Goal: Transaction & Acquisition: Book appointment/travel/reservation

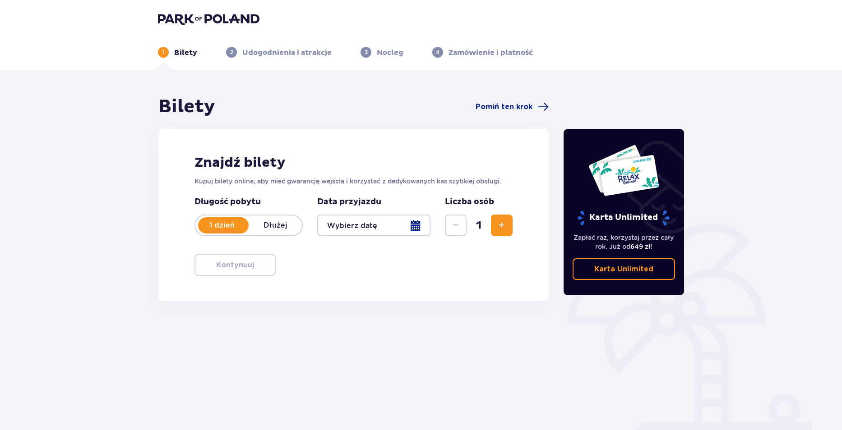
type input "[DATE]"
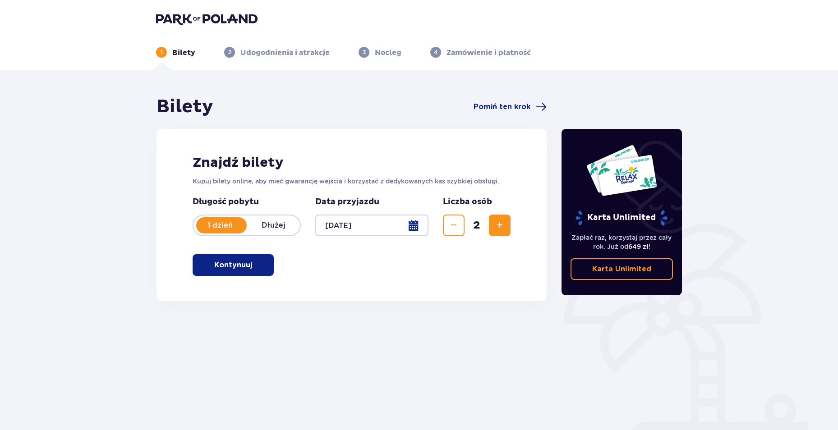
click at [239, 262] on p "Kontynuuj" at bounding box center [233, 265] width 38 height 10
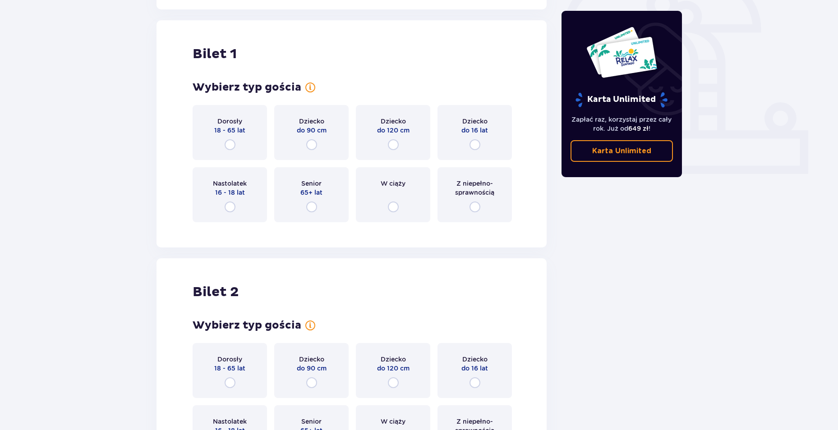
scroll to position [301, 0]
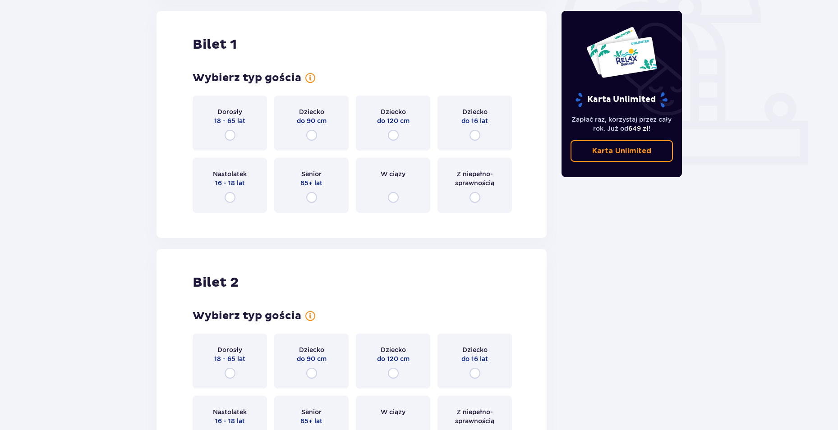
click at [230, 137] on input "radio" at bounding box center [230, 135] width 11 height 11
radio input "true"
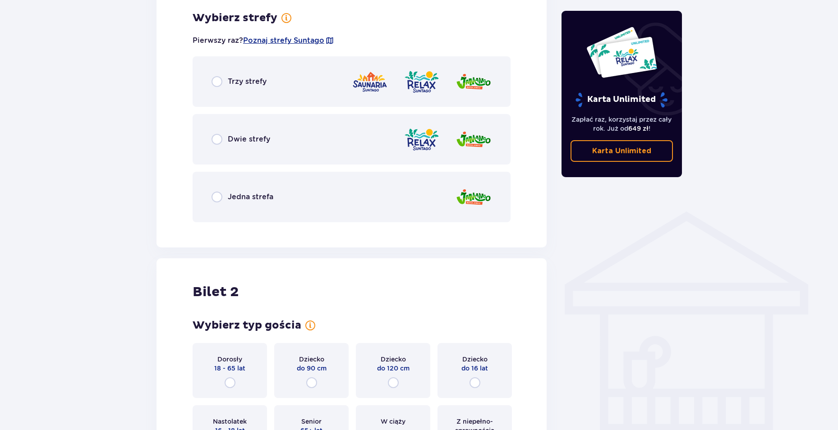
scroll to position [521, 0]
click at [216, 199] on input "radio" at bounding box center [217, 196] width 11 height 11
radio input "true"
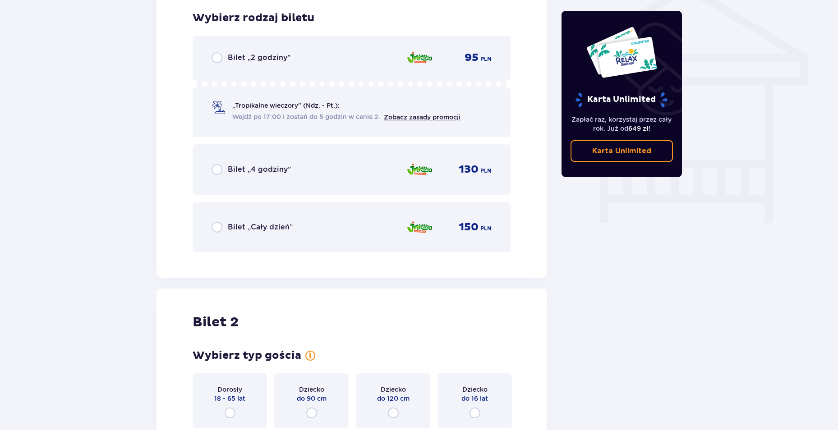
scroll to position [751, 0]
click at [216, 170] on input "radio" at bounding box center [217, 169] width 11 height 11
radio input "true"
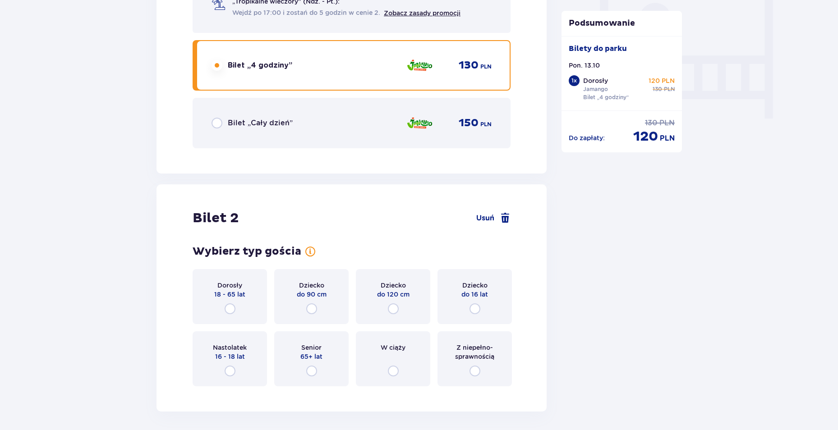
scroll to position [933, 0]
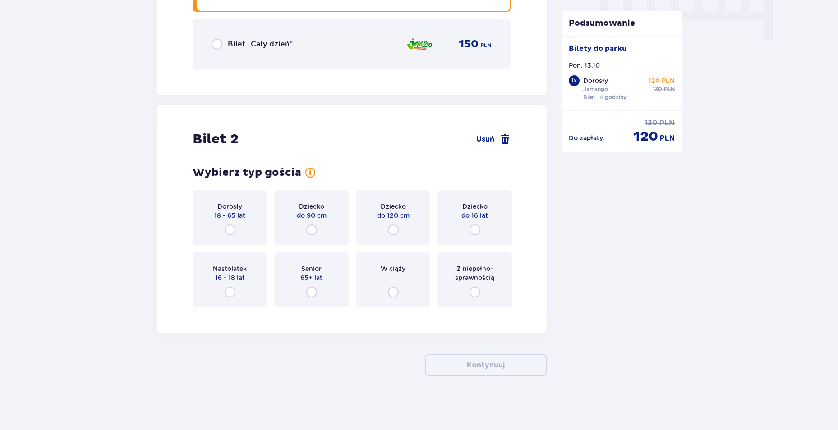
click at [232, 230] on input "radio" at bounding box center [230, 230] width 11 height 11
radio input "true"
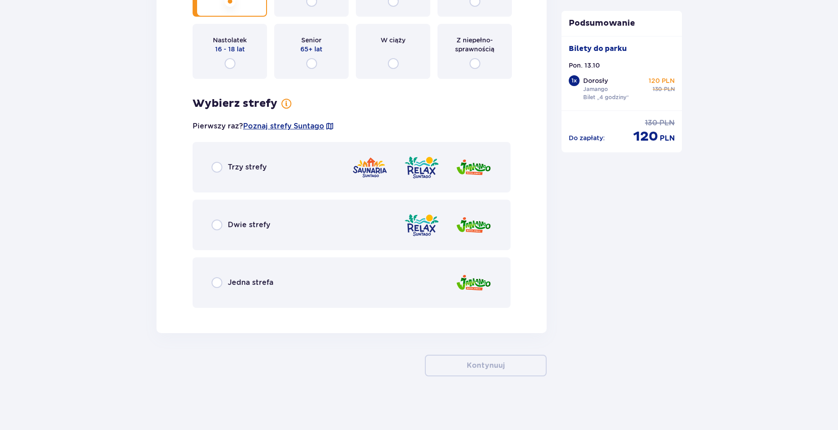
scroll to position [1163, 0]
click at [217, 225] on input "radio" at bounding box center [217, 224] width 11 height 11
radio input "true"
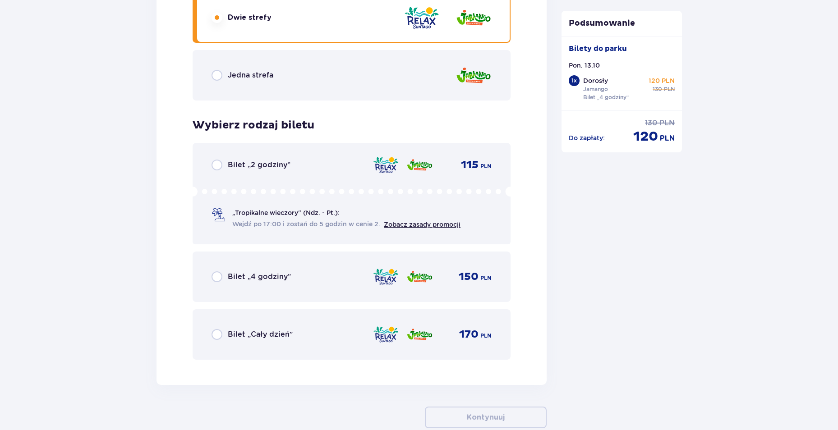
scroll to position [1287, 0]
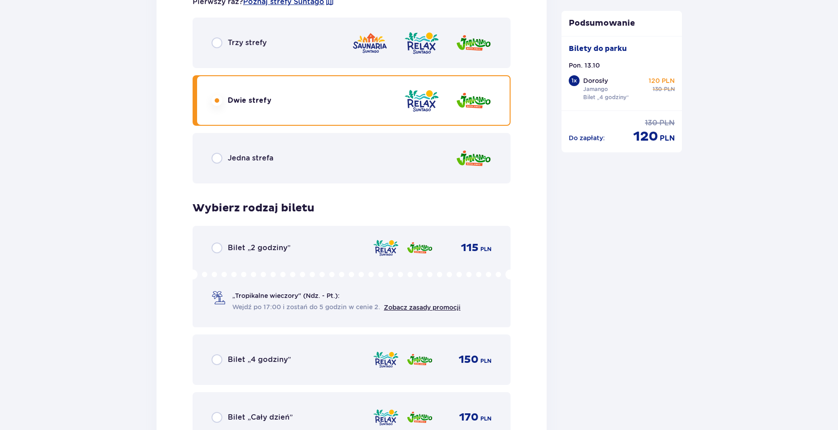
click at [225, 152] on div "Jedna strefa" at bounding box center [352, 158] width 318 height 51
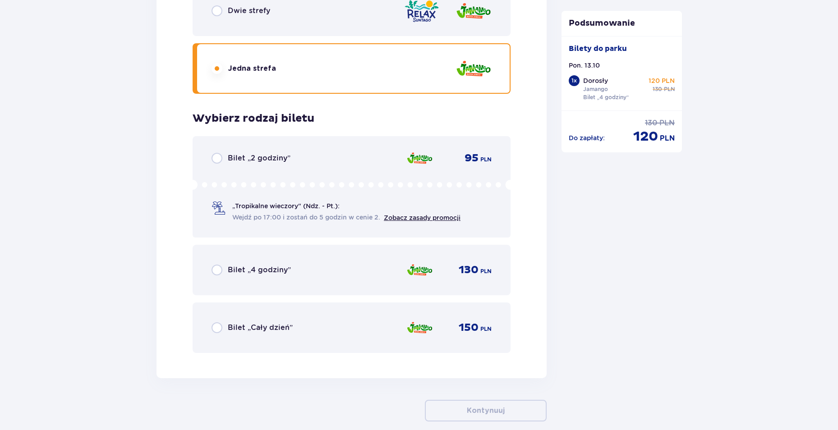
scroll to position [1377, 0]
click at [218, 270] on input "radio" at bounding box center [217, 269] width 11 height 11
radio input "true"
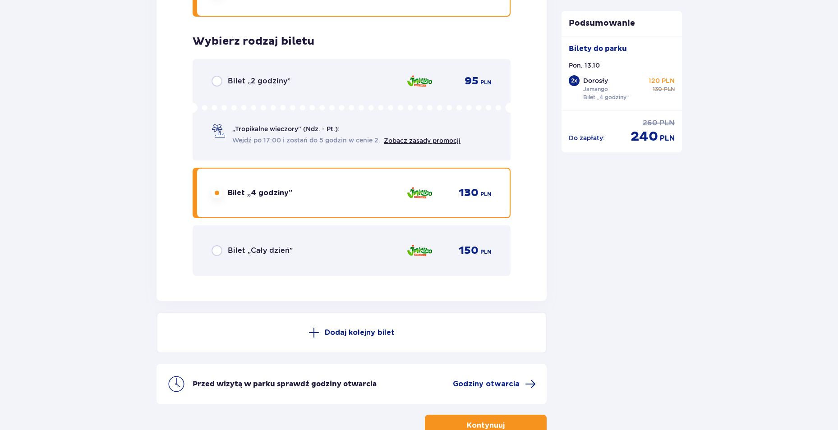
scroll to position [1514, 0]
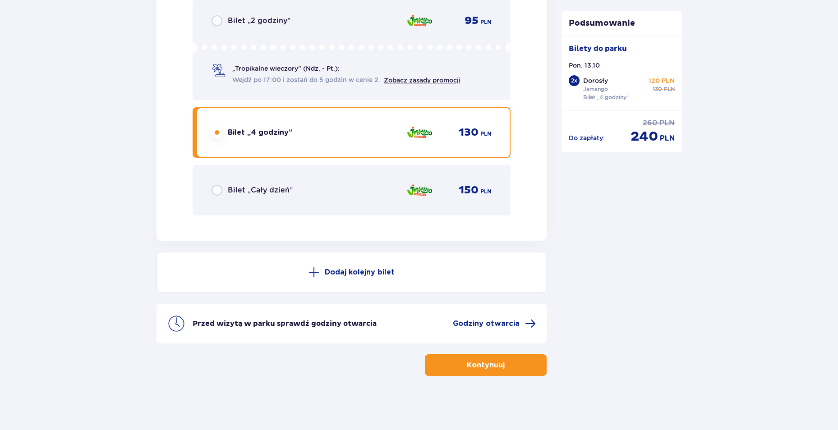
click at [488, 365] on p "Kontynuuj" at bounding box center [486, 365] width 38 height 10
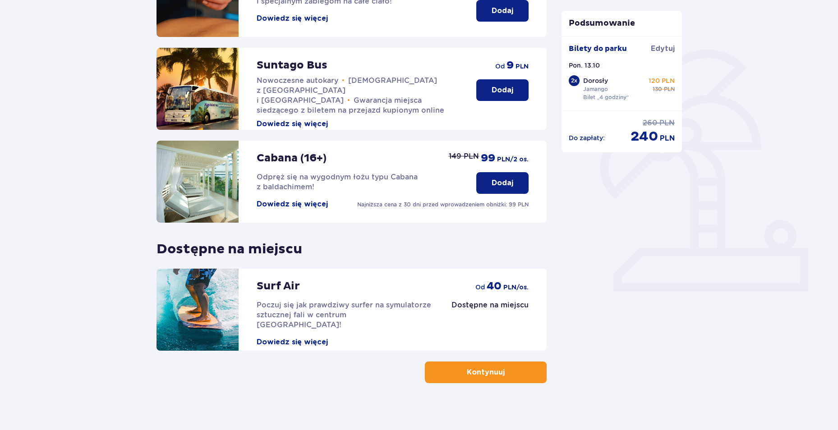
scroll to position [180, 0]
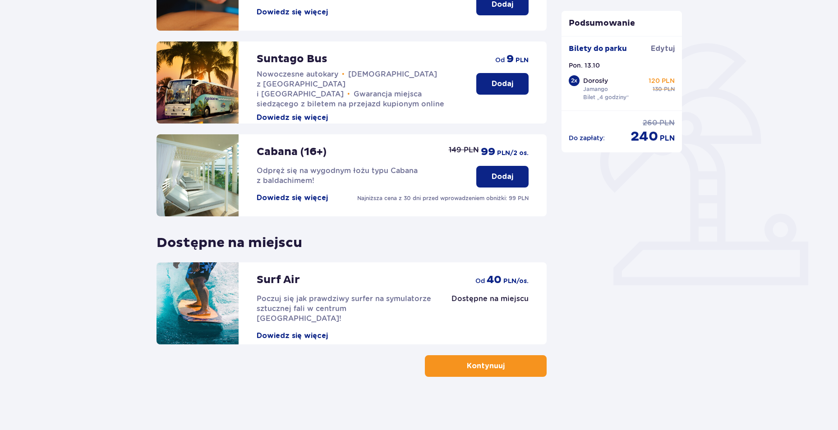
click at [500, 363] on button "Kontynuuj" at bounding box center [486, 366] width 122 height 22
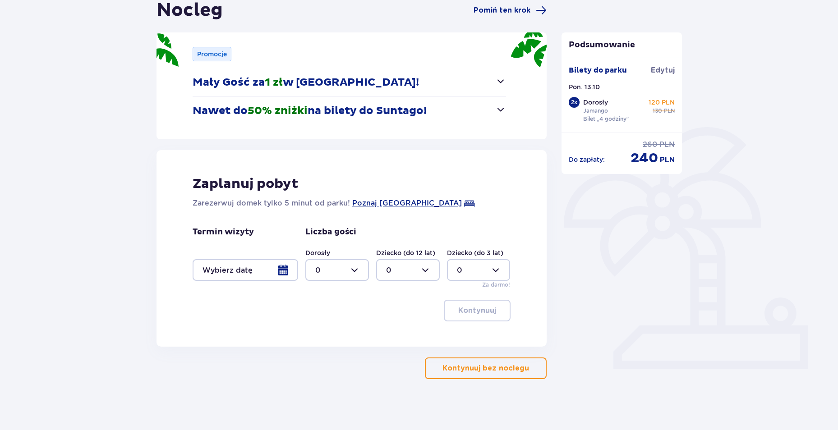
scroll to position [100, 0]
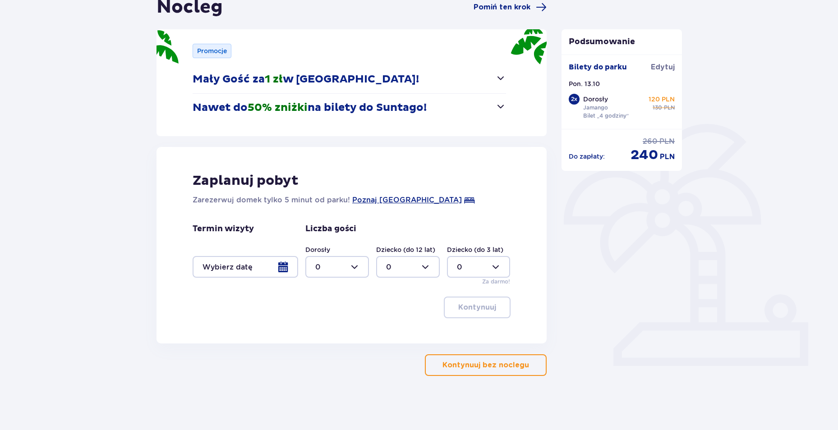
click at [251, 269] on div at bounding box center [246, 267] width 106 height 22
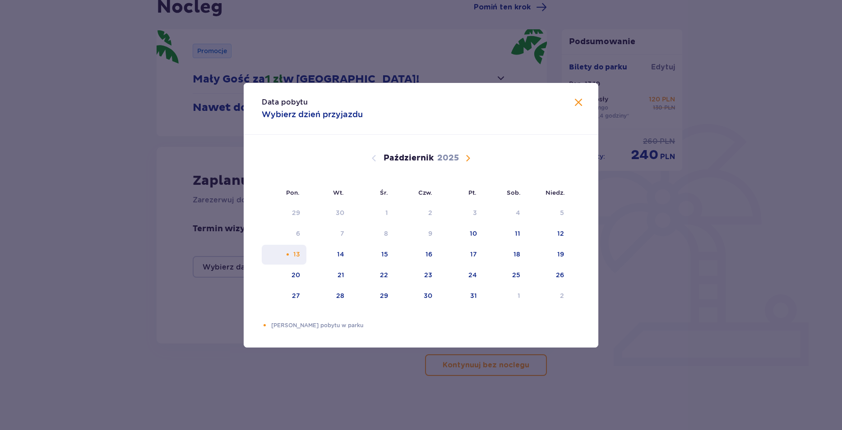
click at [293, 253] on div "13" at bounding box center [284, 255] width 45 height 20
click at [317, 388] on div "Data pobytu Wybierz dzień przyjazdu Pon. Wt. Śr. Czw. Pt. Sob. [GEOGRAPHIC_DATA…" at bounding box center [421, 215] width 842 height 430
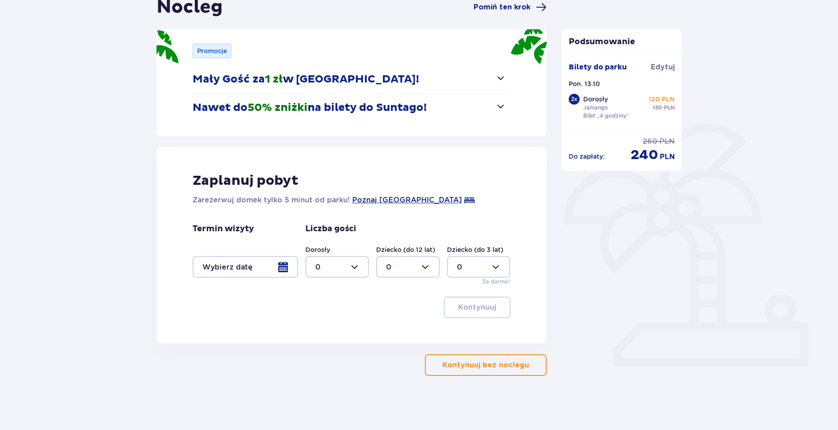
click at [475, 365] on p "Kontynuuj bez noclegu" at bounding box center [486, 365] width 87 height 10
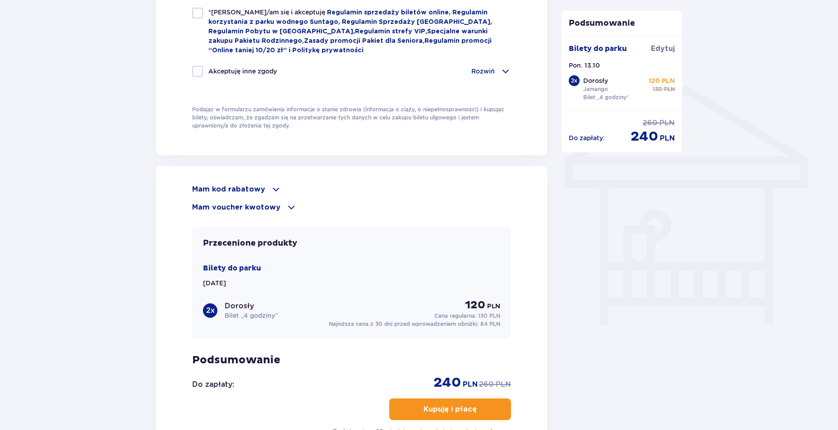
scroll to position [632, 0]
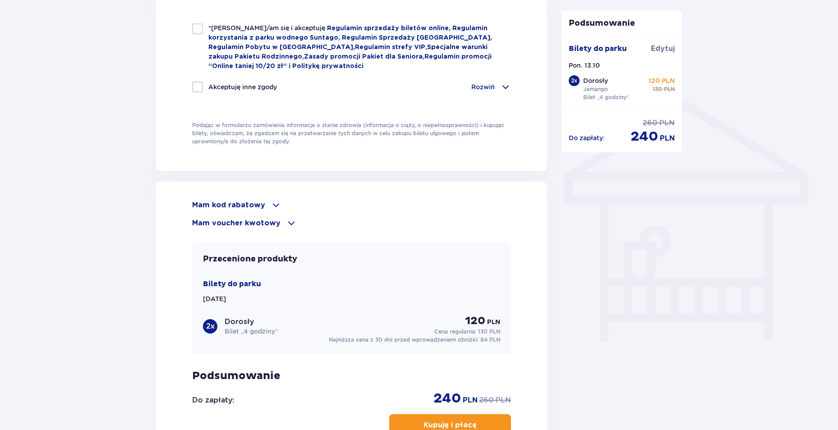
click at [271, 203] on span at bounding box center [276, 205] width 11 height 11
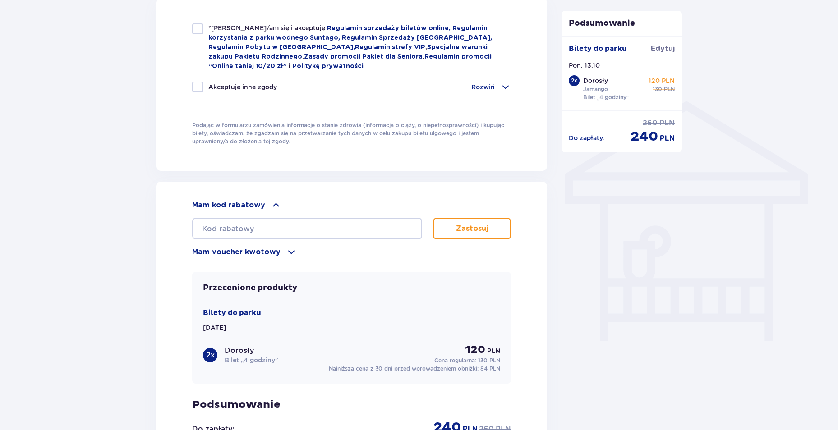
click at [271, 203] on span at bounding box center [276, 205] width 11 height 11
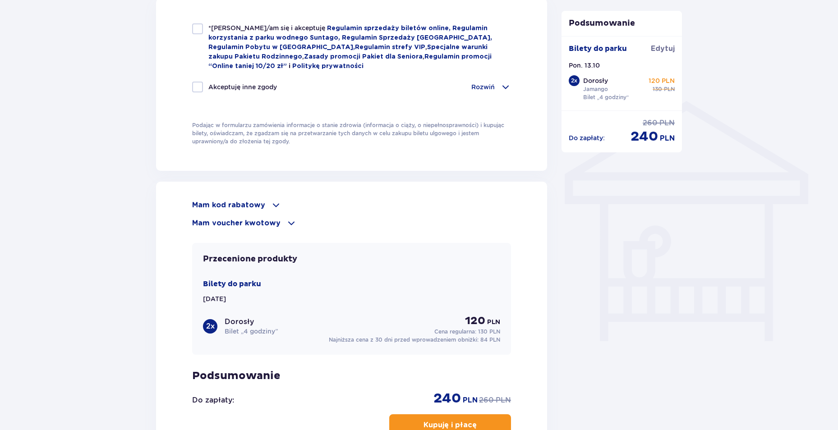
click at [286, 224] on span at bounding box center [291, 223] width 11 height 11
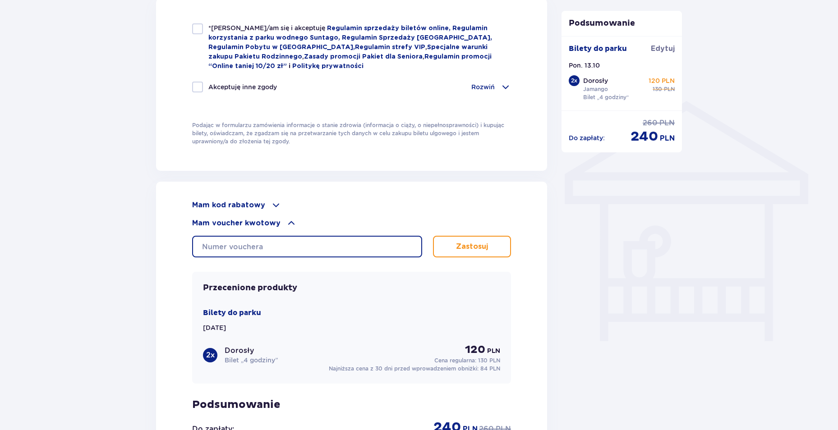
click at [241, 247] on input "text" at bounding box center [307, 247] width 230 height 22
click at [237, 247] on input "text" at bounding box center [307, 247] width 230 height 22
paste input "0670002122611581"
type input "0670002122611581"
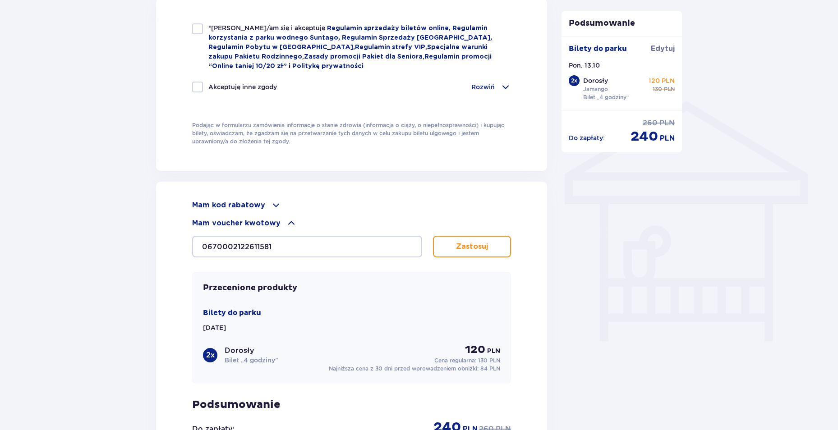
click at [449, 203] on div "Mam kod rabatowy" at bounding box center [351, 205] width 319 height 11
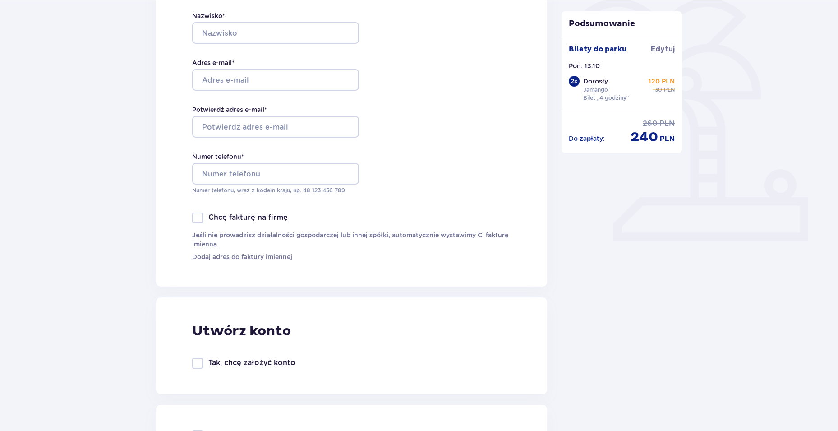
scroll to position [0, 0]
